Goal: Entertainment & Leisure: Browse casually

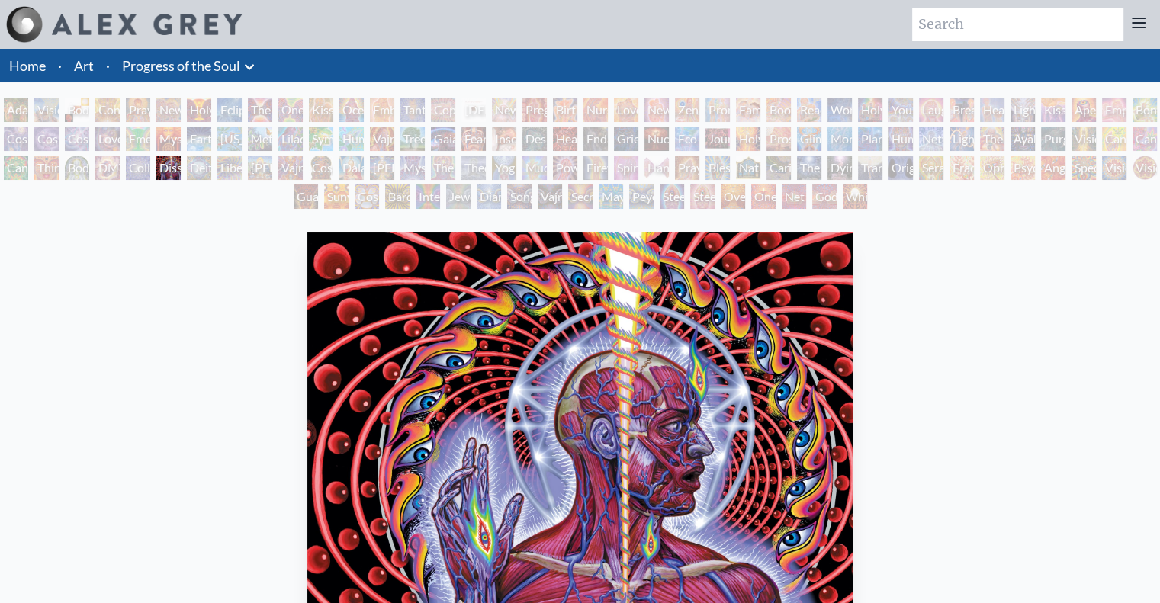
scroll to position [2, 0]
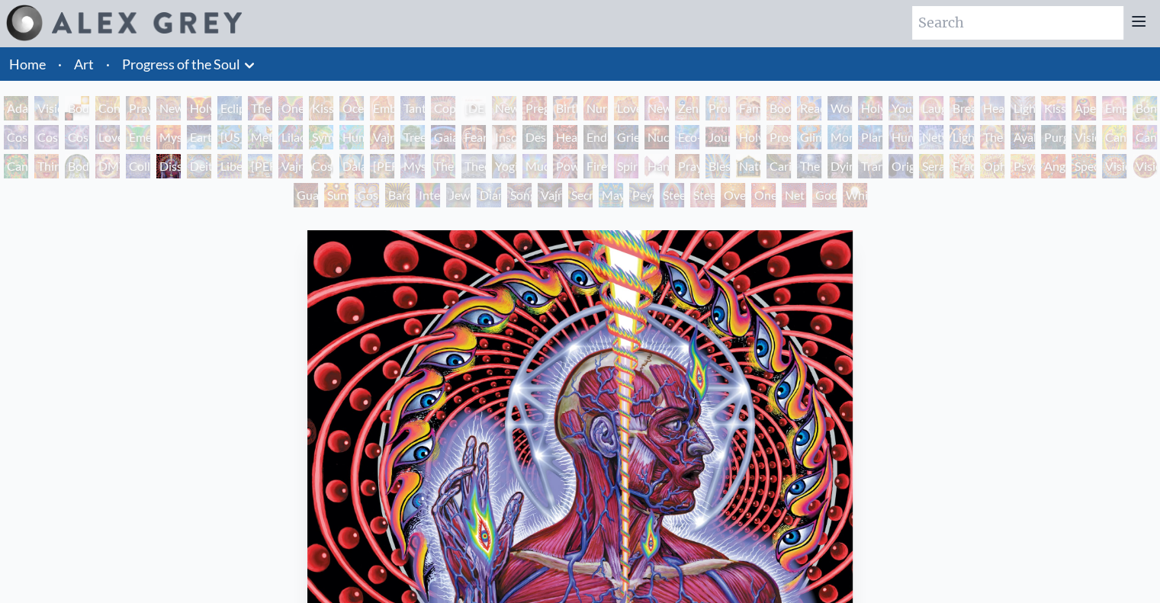
click at [200, 173] on div "Deities & Demons Drinking from the Milky Pool" at bounding box center [199, 166] width 24 height 24
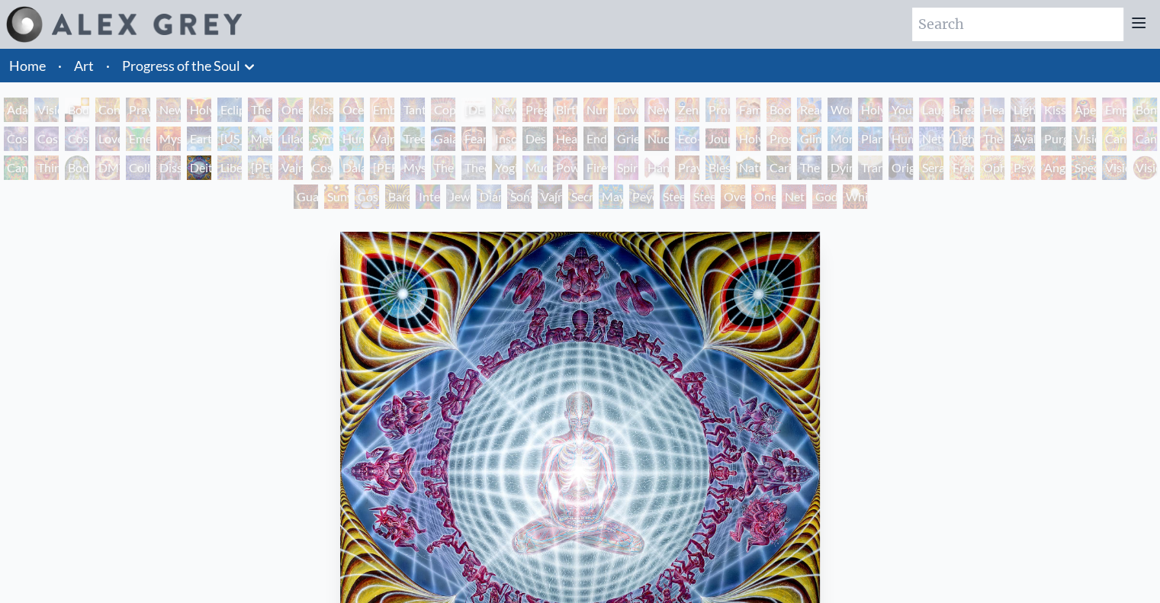
click at [9, 109] on div "Adam & Eve" at bounding box center [16, 110] width 24 height 24
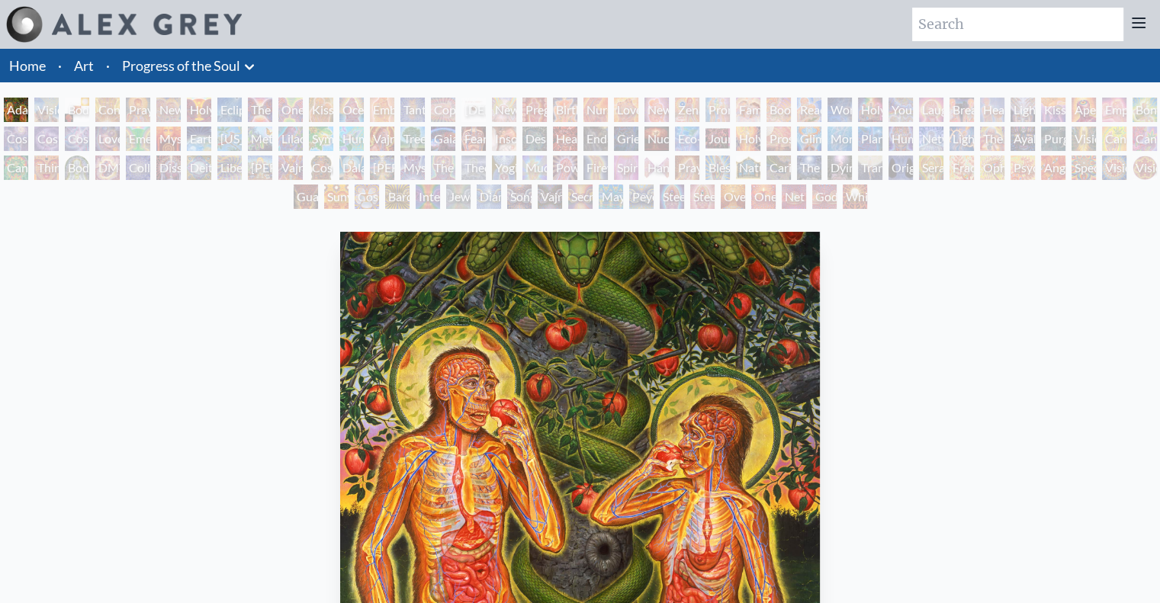
click at [146, 168] on div "Collective Vision" at bounding box center [138, 168] width 24 height 24
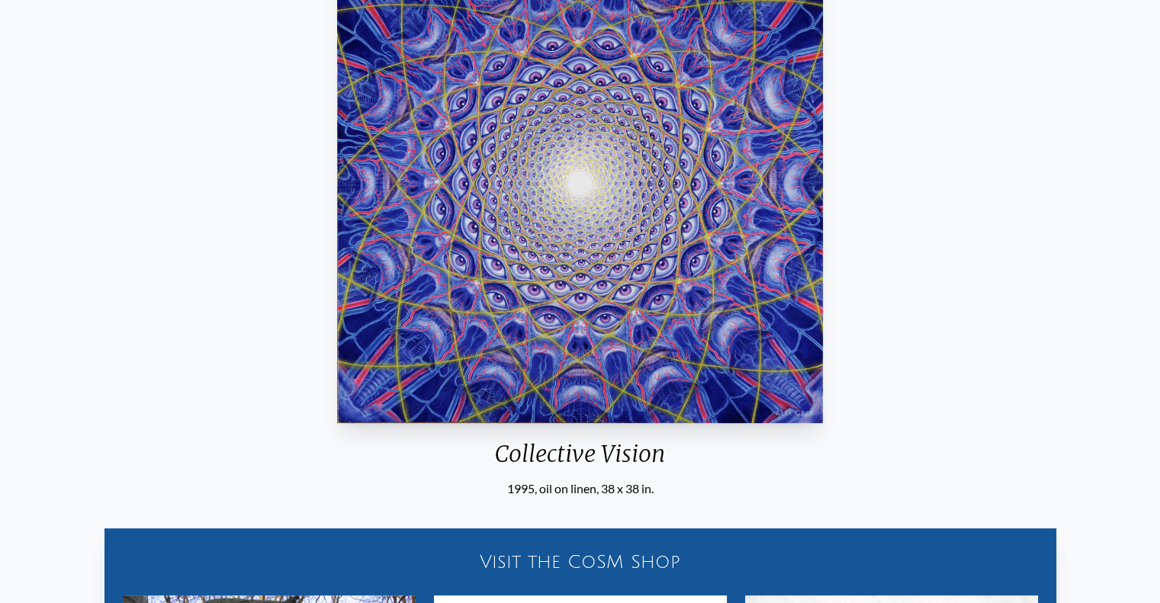
scroll to position [292, 0]
